Goal: Information Seeking & Learning: Learn about a topic

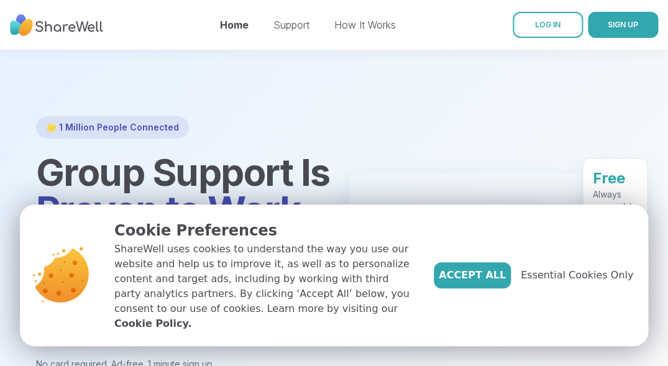
scroll to position [18, 0]
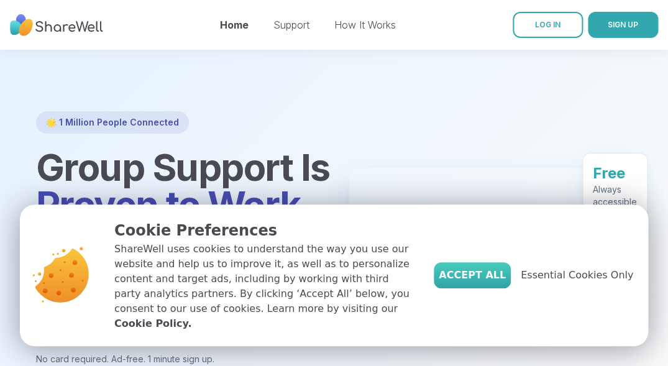
click at [472, 288] on button "Accept All" at bounding box center [472, 275] width 77 height 26
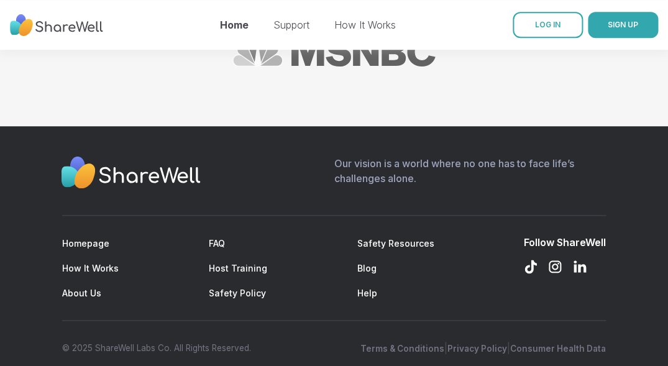
scroll to position [1597, 0]
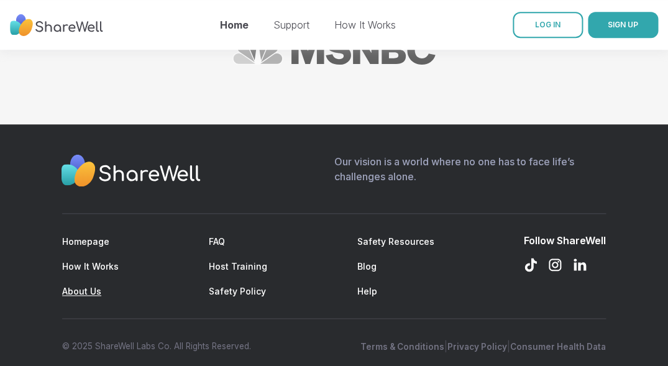
click at [74, 286] on link "About Us" at bounding box center [81, 291] width 39 height 11
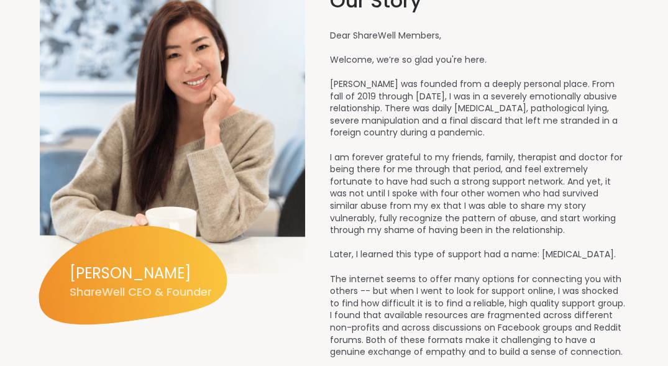
scroll to position [1214, 0]
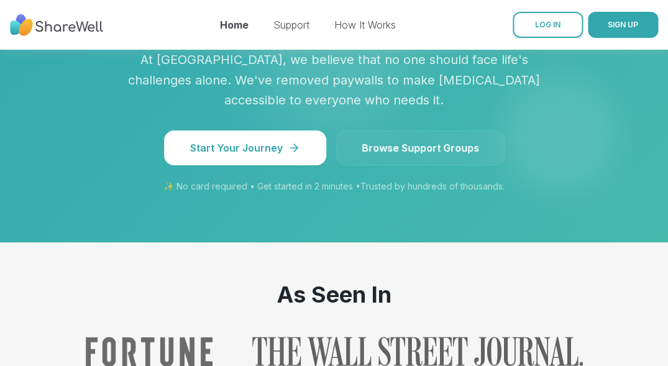
scroll to position [1598, 0]
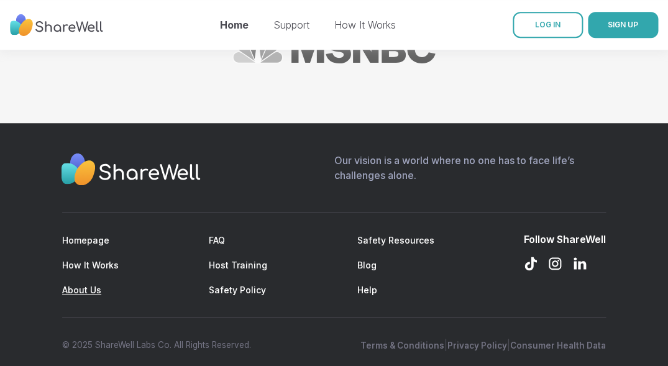
click at [89, 285] on link "About Us" at bounding box center [81, 290] width 39 height 11
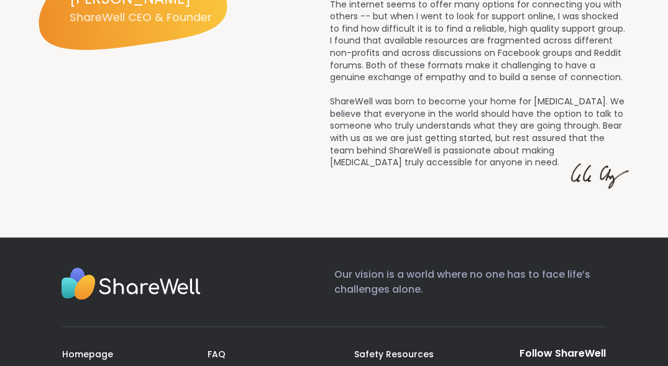
scroll to position [1472, 0]
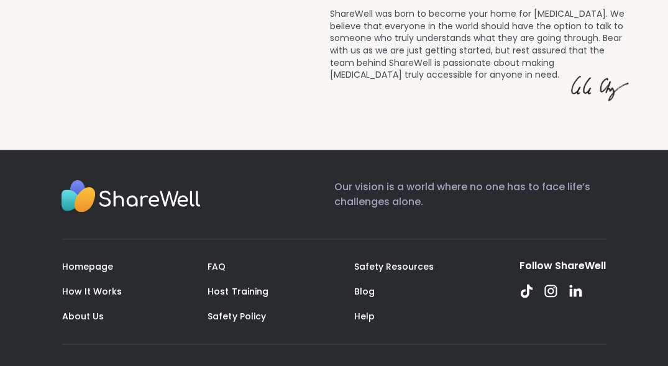
scroll to position [2, 0]
